Goal: Transaction & Acquisition: Book appointment/travel/reservation

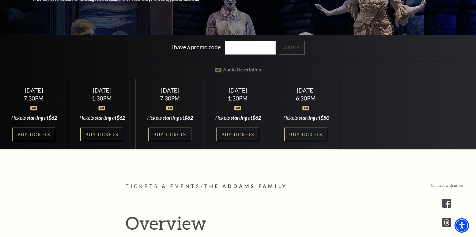
scroll to position [152, 0]
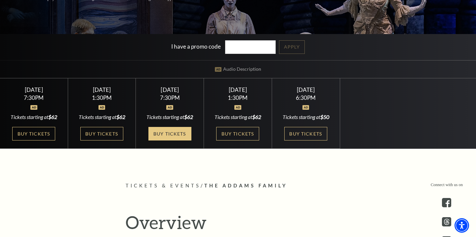
click at [170, 141] on link "Buy Tickets" at bounding box center [169, 134] width 43 height 14
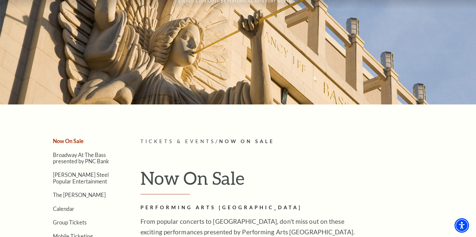
scroll to position [62, 0]
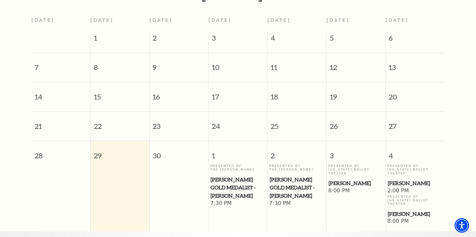
scroll to position [108, 0]
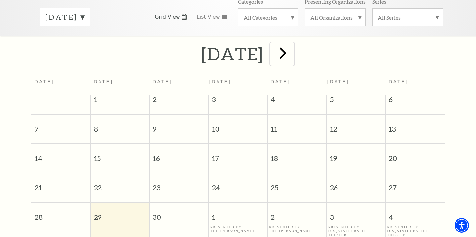
click at [292, 48] on span "next" at bounding box center [282, 52] width 19 height 19
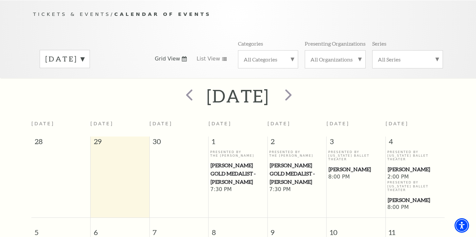
scroll to position [35, 0]
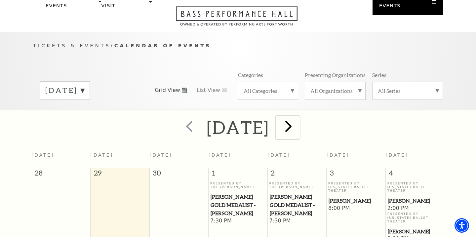
click at [298, 117] on span "next" at bounding box center [288, 126] width 19 height 19
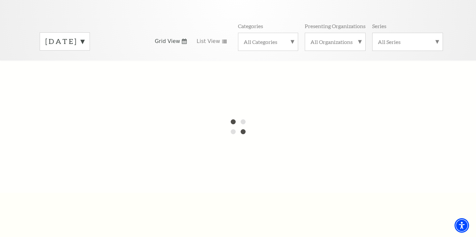
scroll to position [84, 0]
click at [90, 32] on div "October 2025" at bounding box center [65, 41] width 50 height 18
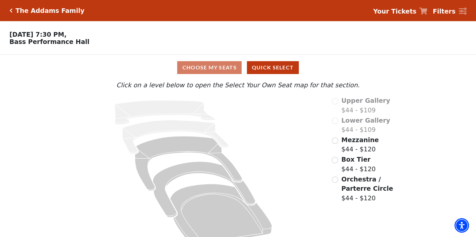
scroll to position [13, 0]
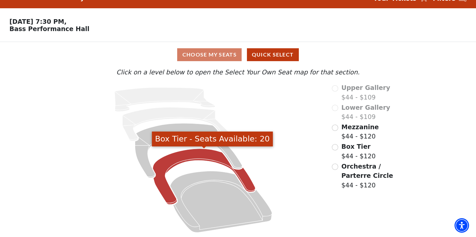
click at [212, 157] on icon "Box Tier - Seats Available: 20" at bounding box center [204, 177] width 103 height 56
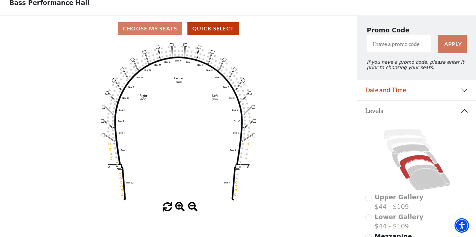
scroll to position [33, 0]
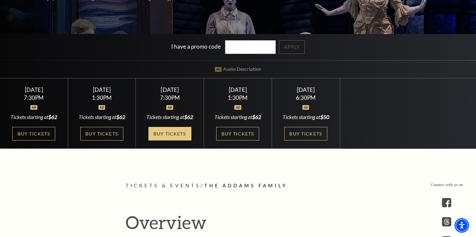
click at [174, 139] on link "Buy Tickets" at bounding box center [169, 134] width 43 height 14
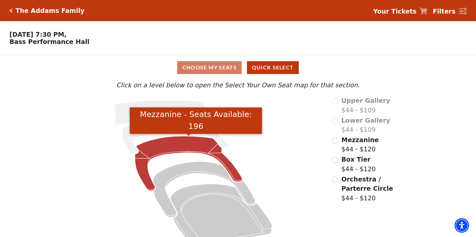
click at [191, 145] on icon "Mezzanine - Seats Available: 196" at bounding box center [188, 163] width 107 height 55
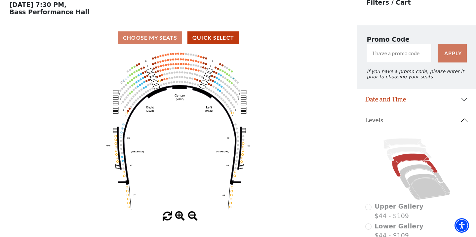
scroll to position [30, 0]
